Goal: Communication & Community: Connect with others

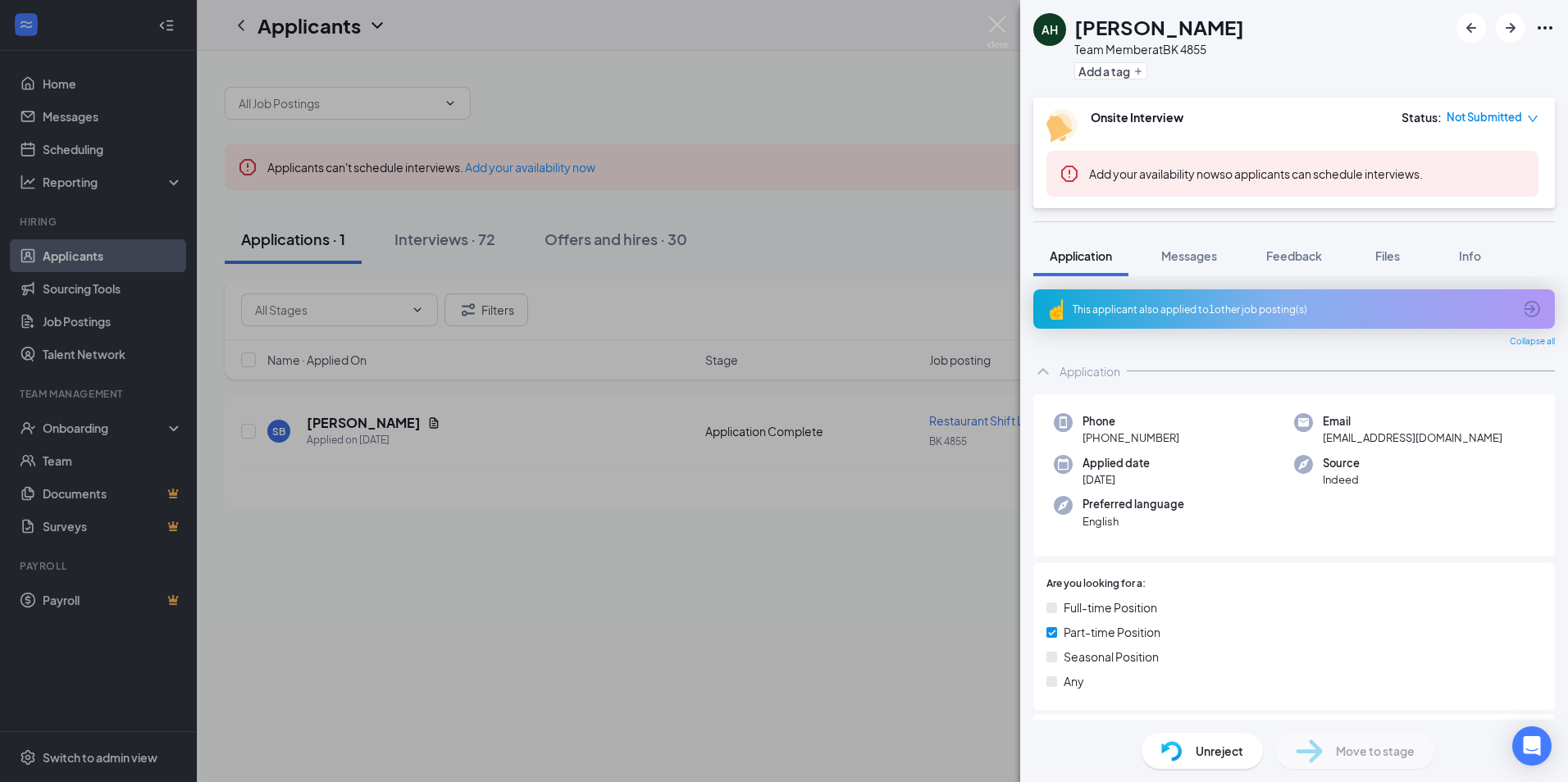
click at [55, 88] on div "AH [PERSON_NAME] Team Member at BK 4855 Add a tag Onsite Interview Status : Not…" at bounding box center [784, 391] width 1568 height 782
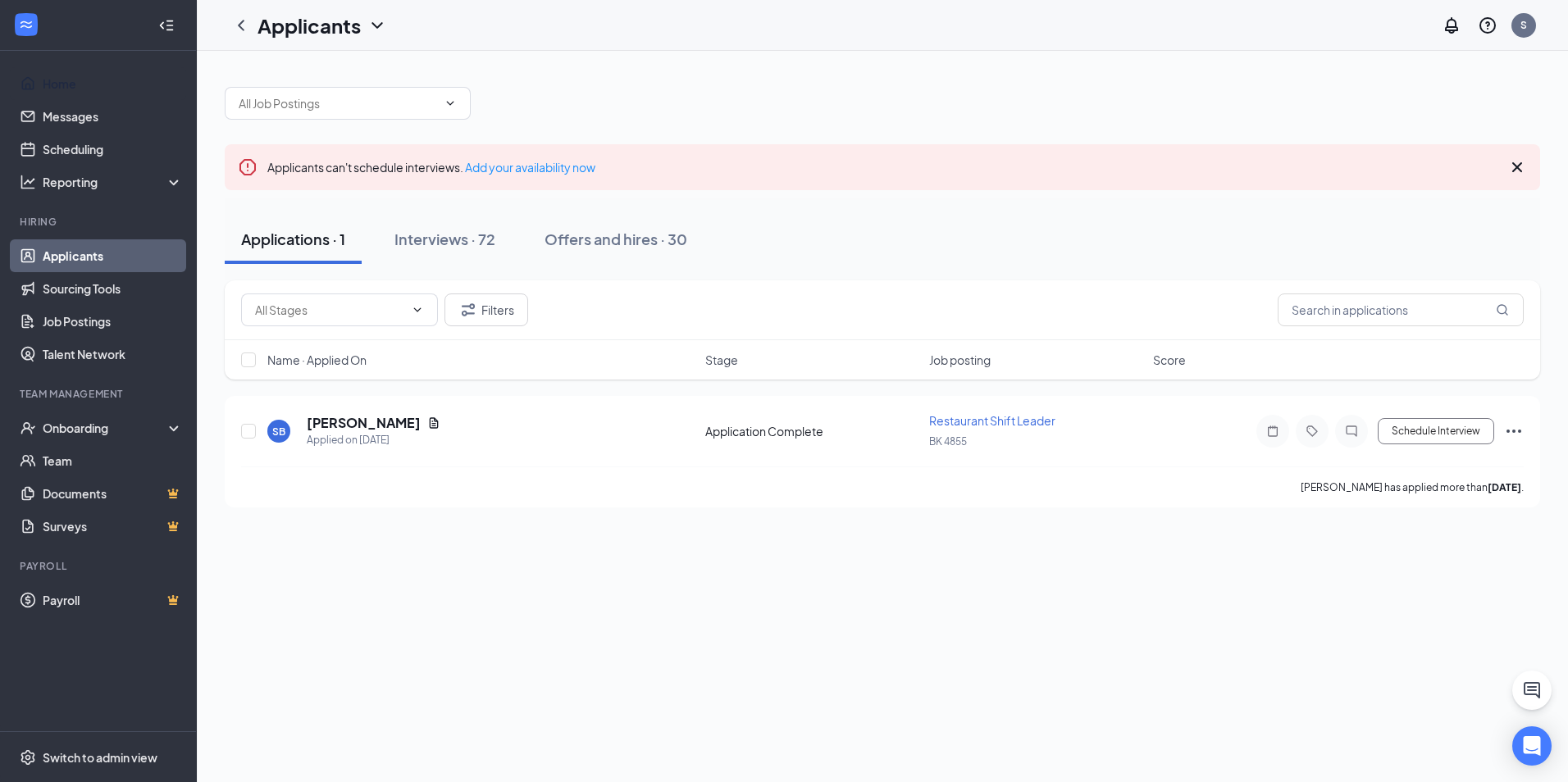
click at [55, 88] on link "Home" at bounding box center [113, 84] width 140 height 32
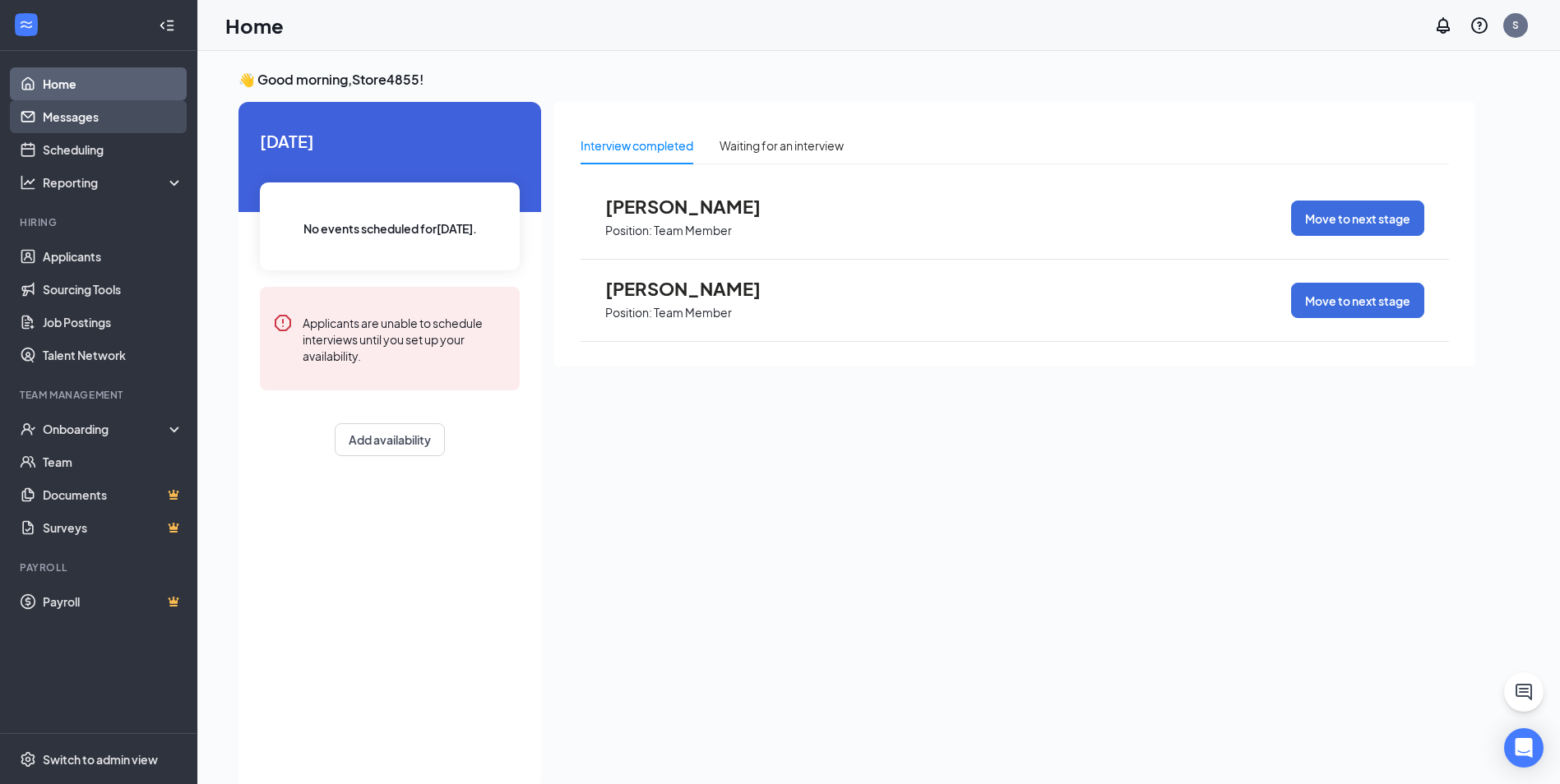
click at [68, 111] on link "Messages" at bounding box center [113, 116] width 140 height 32
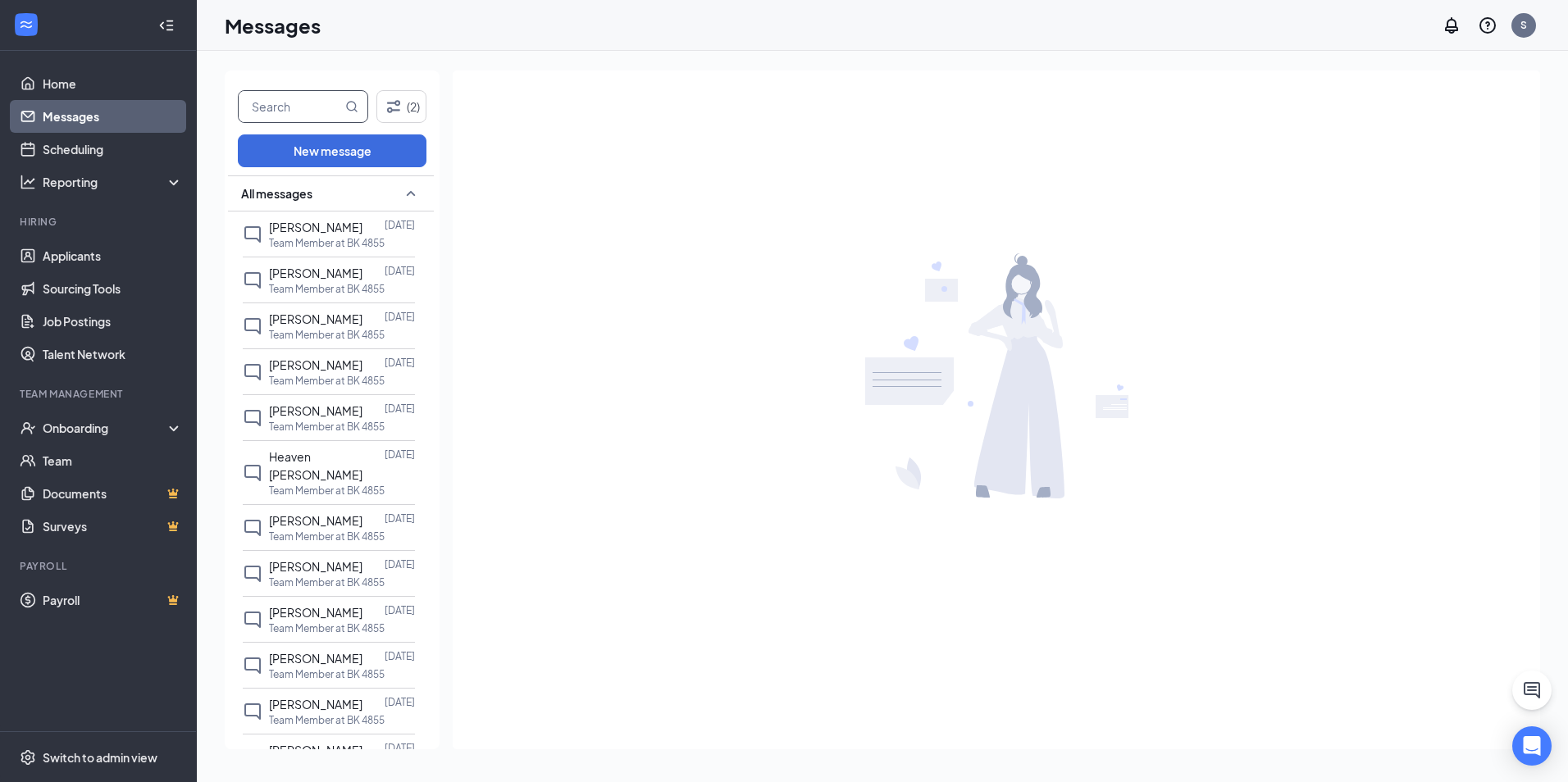
click at [277, 113] on input "text" at bounding box center [290, 107] width 103 height 32
type input "[PERSON_NAME]"
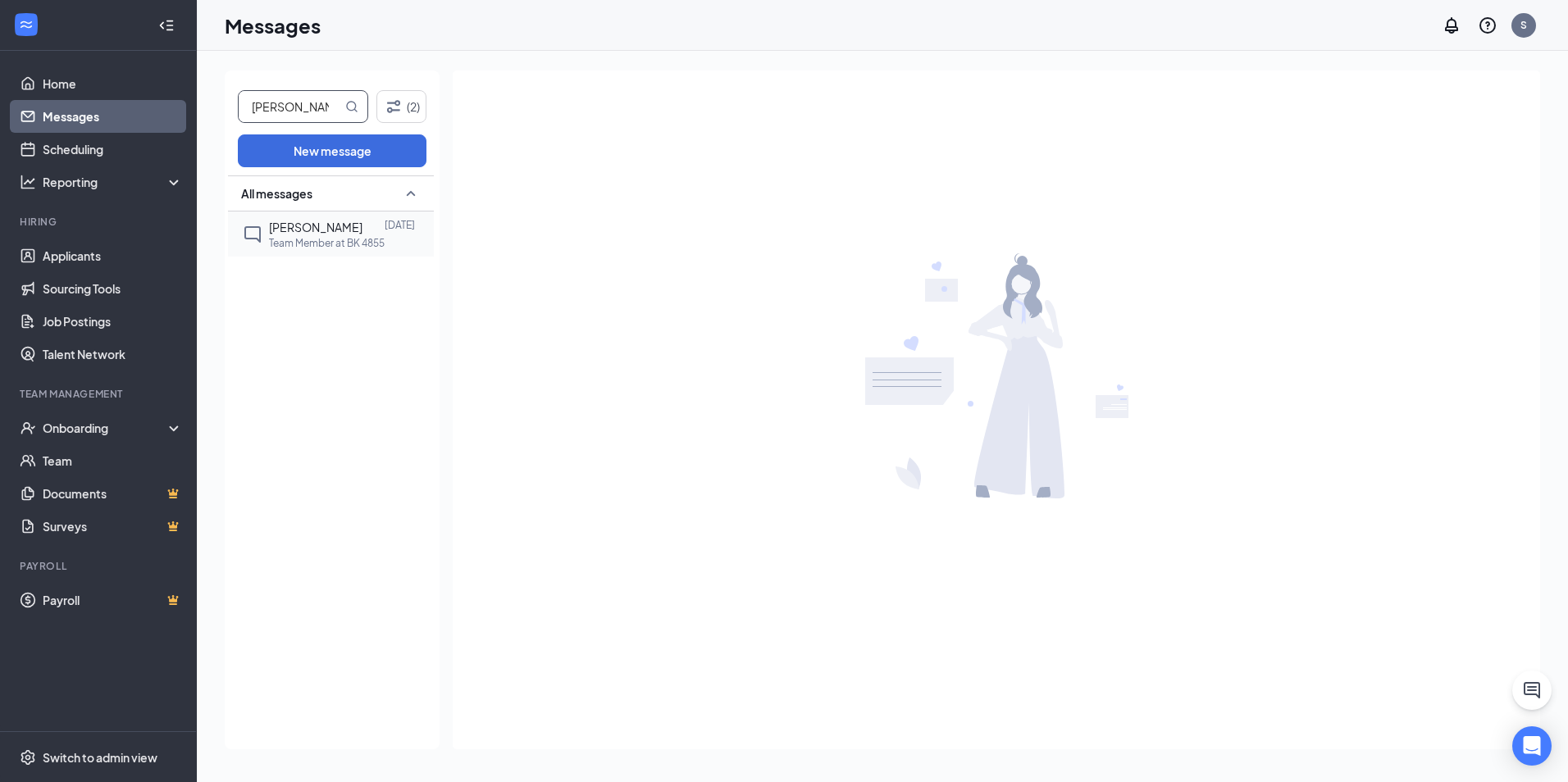
click at [304, 230] on span "[PERSON_NAME]" at bounding box center [316, 227] width 94 height 14
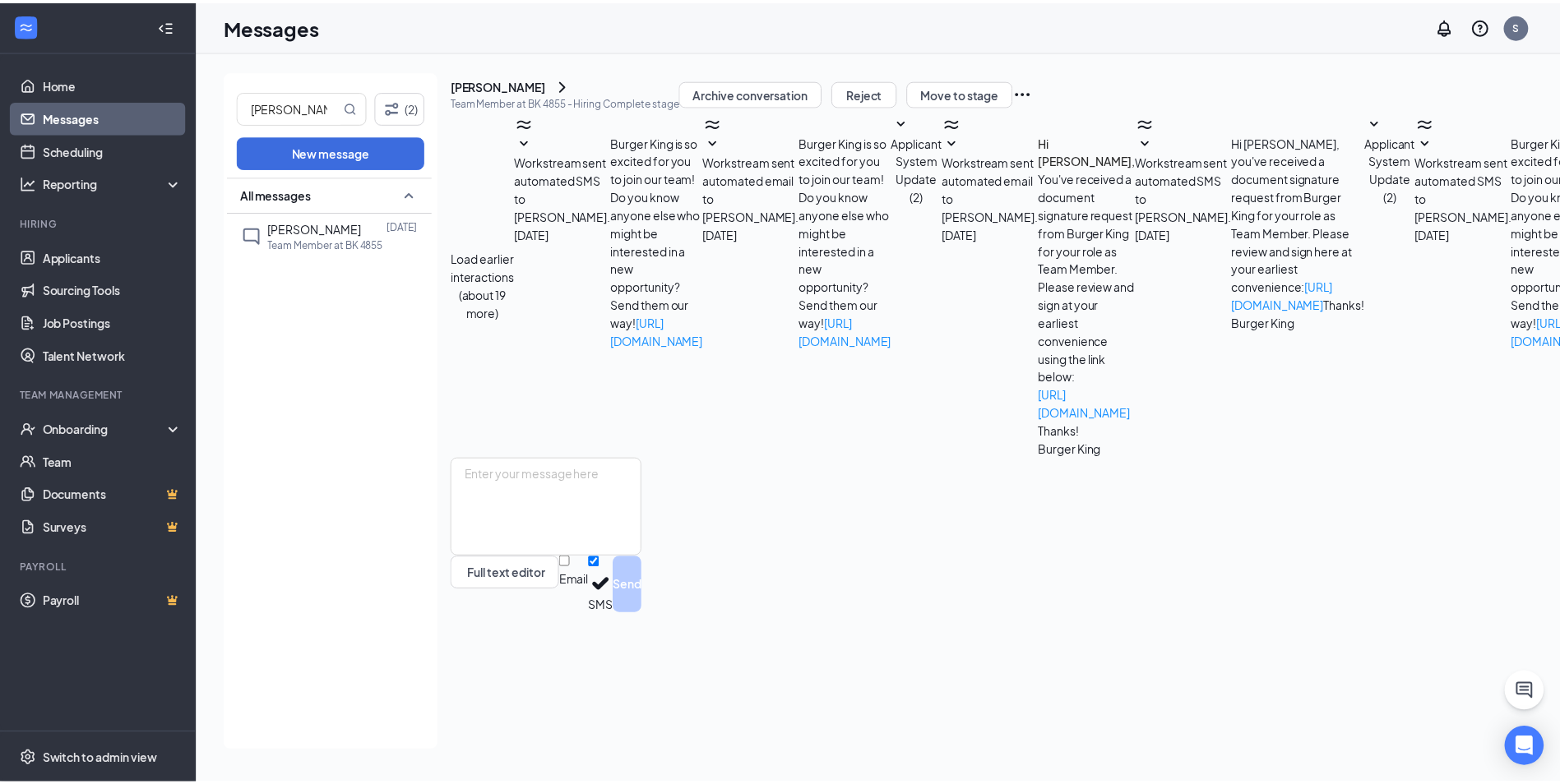
scroll to position [76, 0]
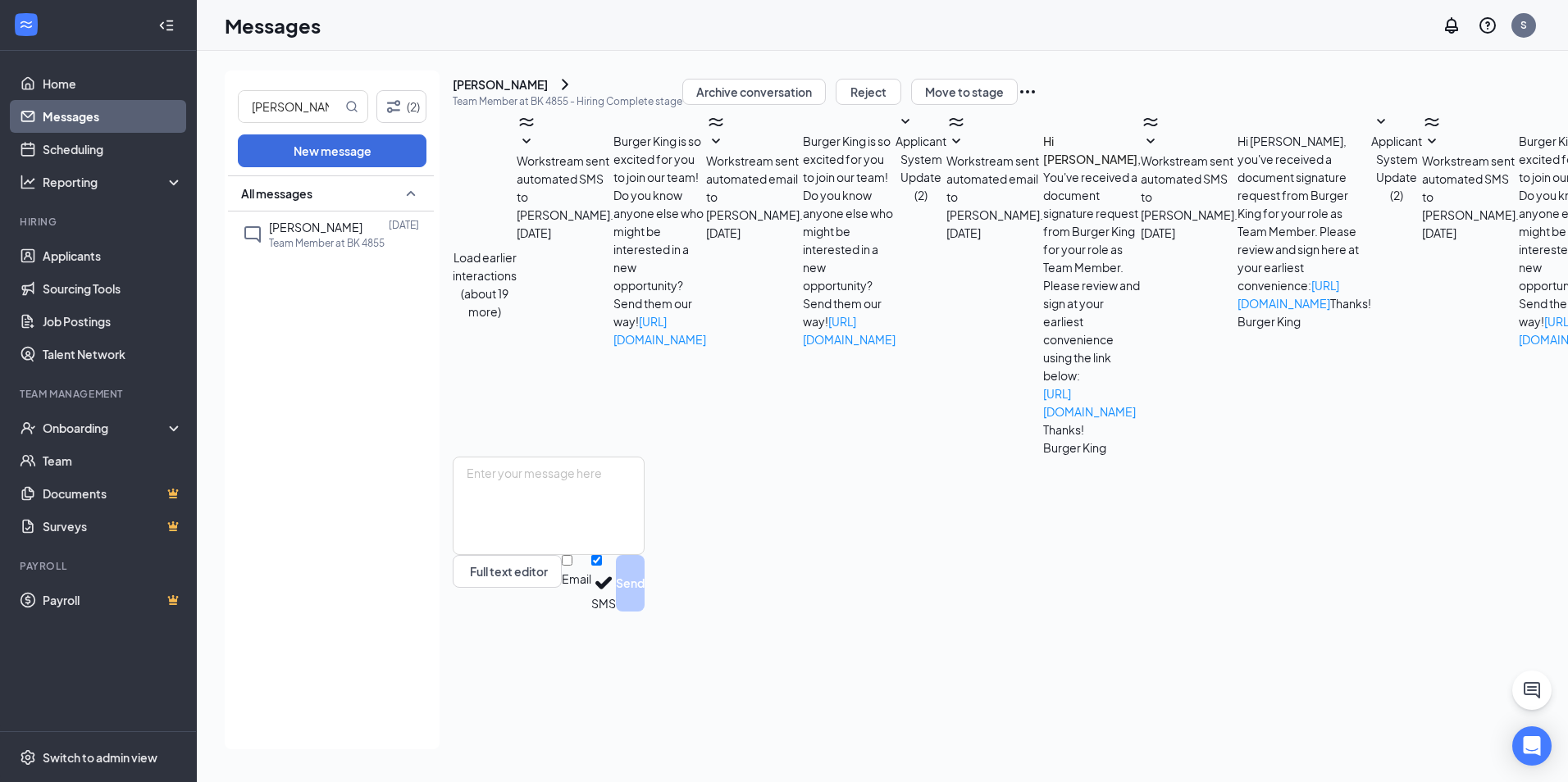
click at [548, 93] on div "[PERSON_NAME]" at bounding box center [501, 84] width 96 height 16
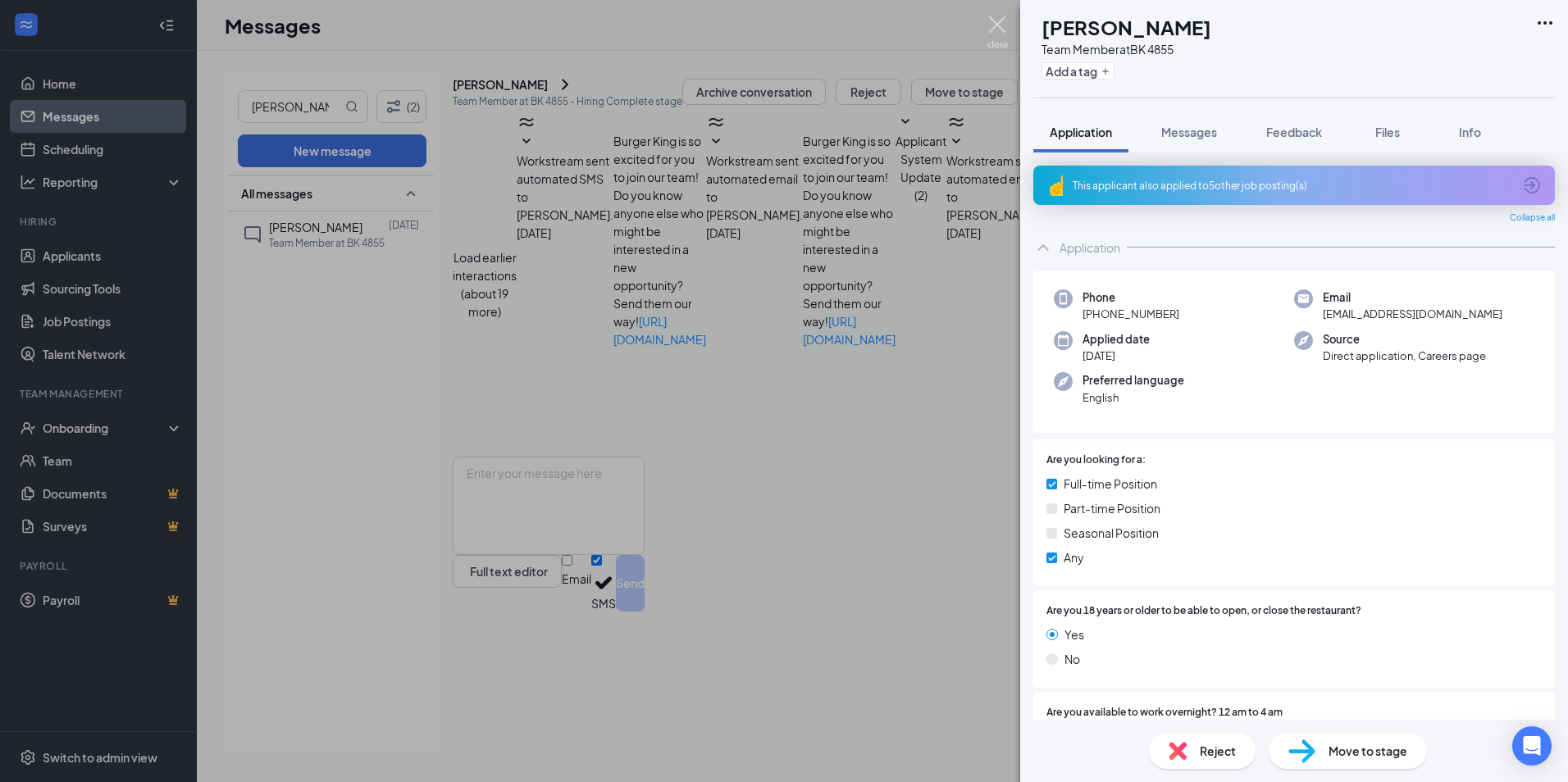
click at [999, 29] on img at bounding box center [997, 32] width 20 height 32
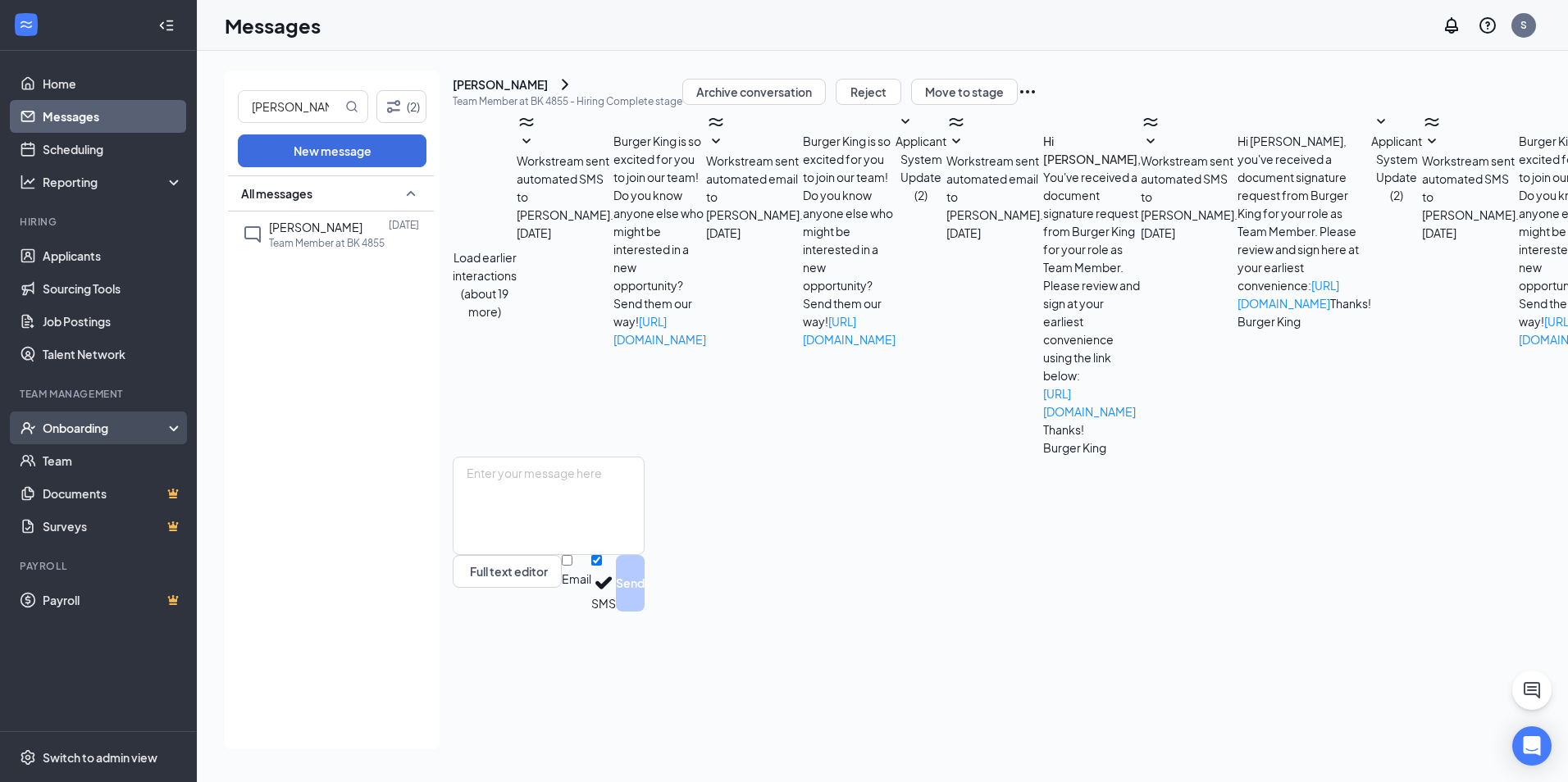
click at [80, 422] on div "Onboarding" at bounding box center [106, 427] width 126 height 16
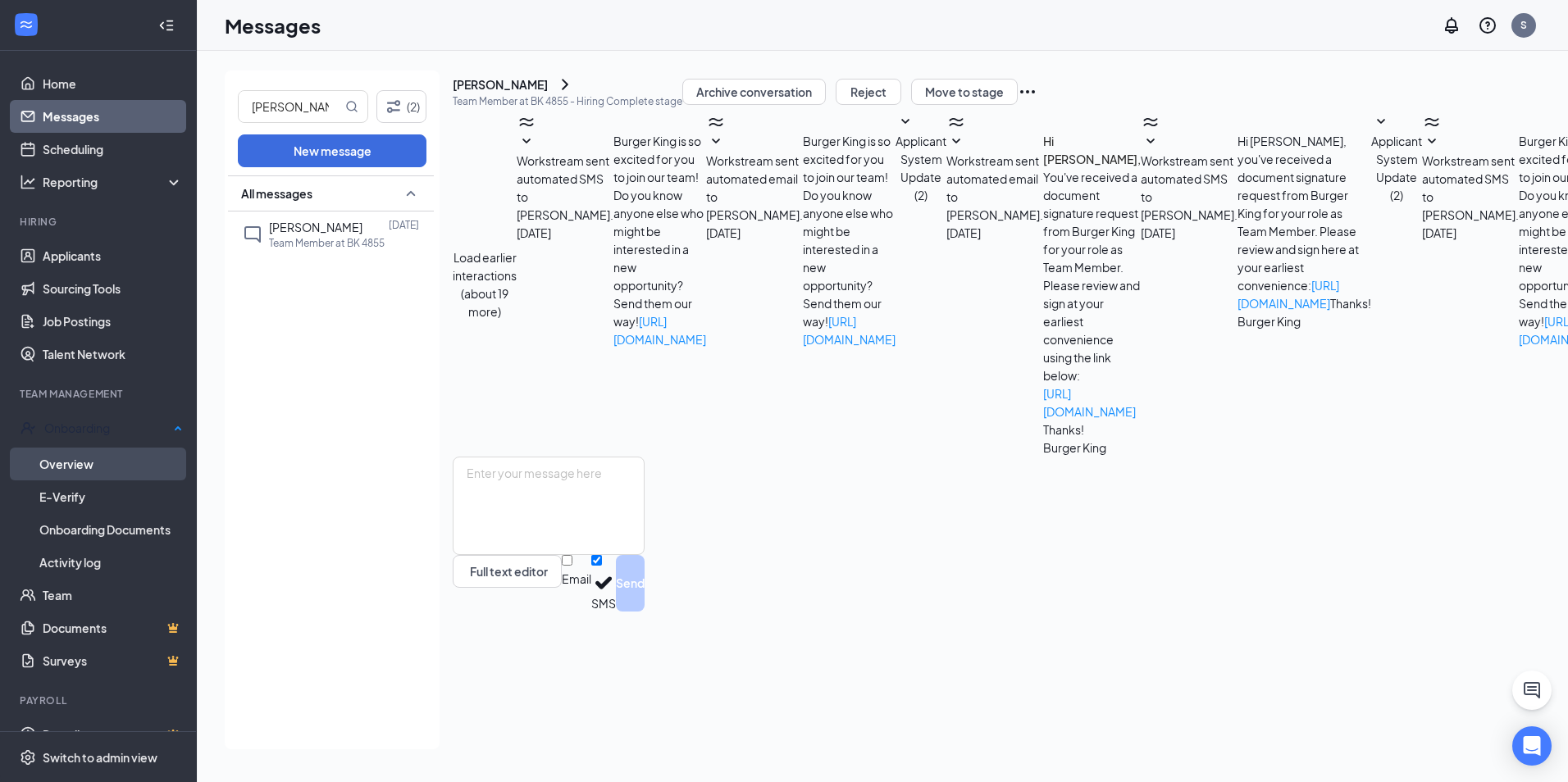
click at [87, 464] on link "Overview" at bounding box center [111, 464] width 143 height 32
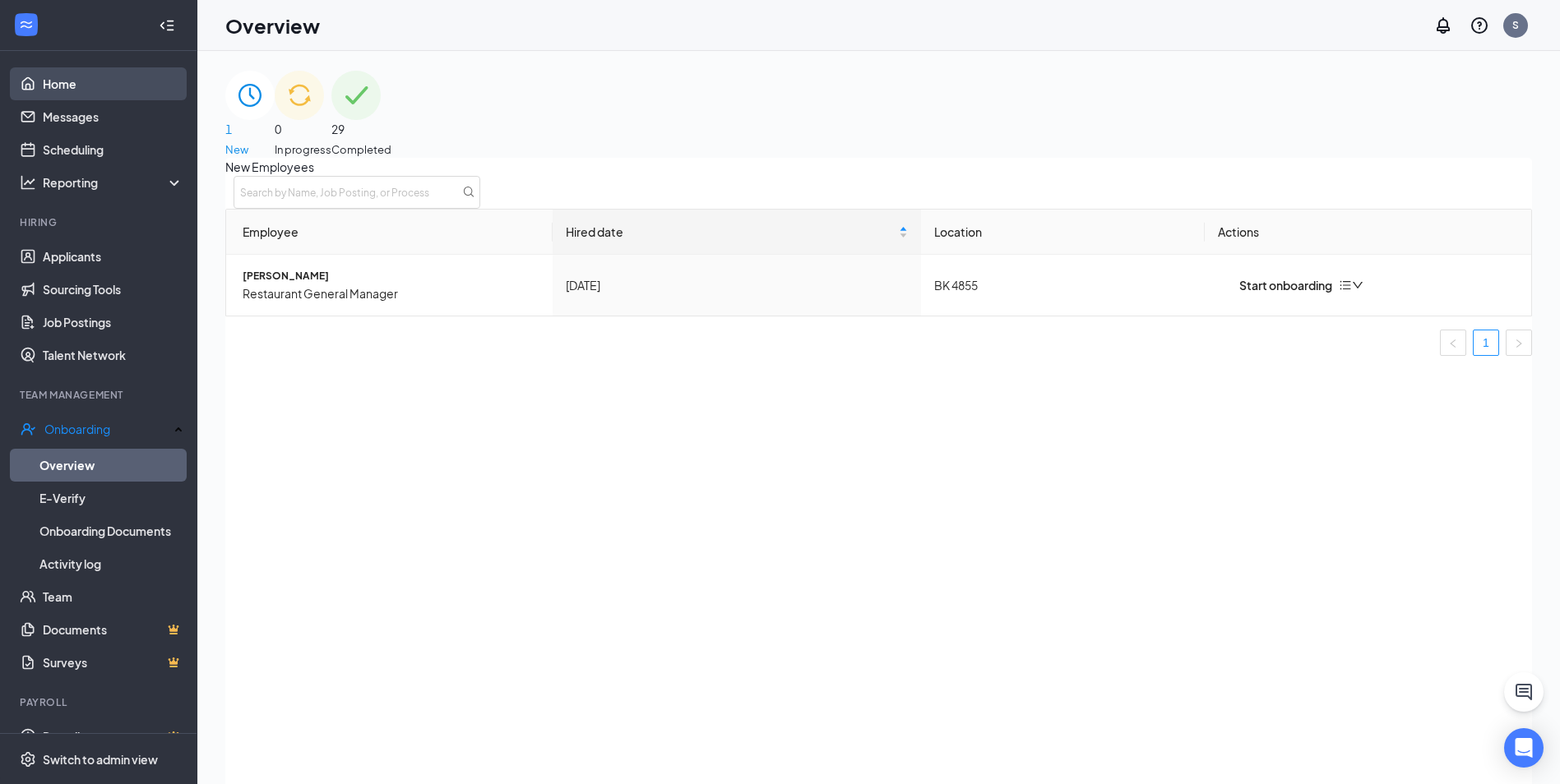
click at [62, 80] on link "Home" at bounding box center [113, 84] width 140 height 32
